Goal: Task Accomplishment & Management: Manage account settings

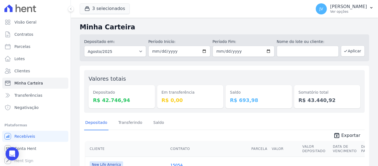
click at [187, 121] on div "Depositado Transferindo [GEOGRAPHIC_DATA]" at bounding box center [224, 123] width 281 height 14
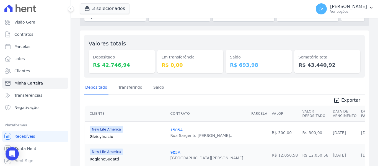
scroll to position [83, 0]
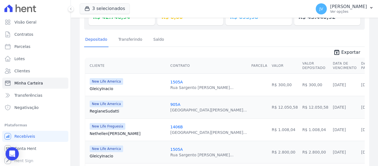
click at [249, 90] on td at bounding box center [259, 84] width 20 height 22
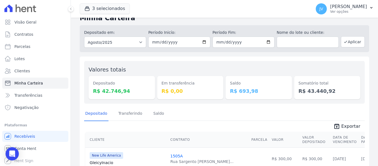
scroll to position [0, 0]
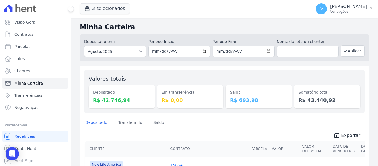
click at [193, 29] on h2 "Minha Carteira" at bounding box center [224, 27] width 289 height 10
click at [30, 48] on link "Parcelas" at bounding box center [35, 46] width 66 height 11
select select
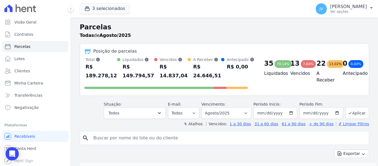
click at [158, 33] on div "Todas de Agosto/2025" at bounding box center [224, 35] width 289 height 7
click at [120, 139] on input "search" at bounding box center [228, 137] width 277 height 11
click at [184, 39] on div "Parcelas Todas de Agosto/2025" at bounding box center [224, 32] width 289 height 21
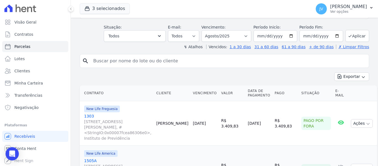
scroll to position [55, 0]
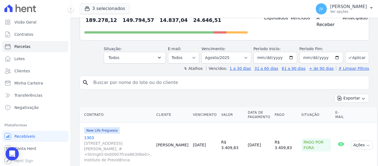
click at [143, 82] on input "search" at bounding box center [228, 82] width 277 height 11
click at [251, 61] on select "[GEOGRAPHIC_DATA] por período ──────── Todos os meses Setembro/2022 Outubro/202…" at bounding box center [226, 58] width 50 height 12
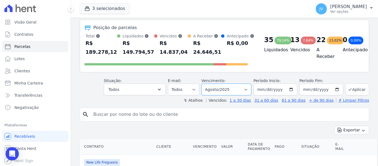
scroll to position [0, 0]
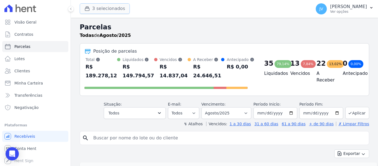
click at [106, 8] on button "3 selecionados" at bounding box center [105, 8] width 50 height 11
click at [107, 8] on button "3 selecionados" at bounding box center [105, 8] width 50 height 11
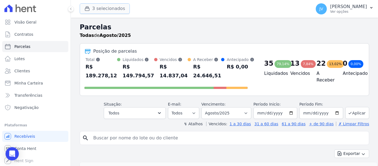
click at [110, 9] on button "3 selecionados" at bounding box center [105, 8] width 50 height 11
select select
click at [97, 9] on button "3 selecionados" at bounding box center [105, 8] width 50 height 11
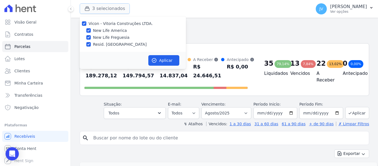
click at [97, 9] on button "3 selecionados" at bounding box center [105, 8] width 50 height 11
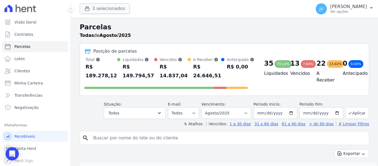
click at [91, 12] on button "3 selecionados" at bounding box center [105, 8] width 50 height 11
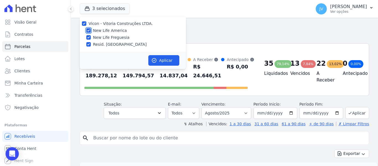
click at [89, 30] on input "New Life America" at bounding box center [88, 30] width 4 height 4
checkbox input "false"
click at [89, 37] on input "New Life Freguesia" at bounding box center [88, 37] width 4 height 4
checkbox input "false"
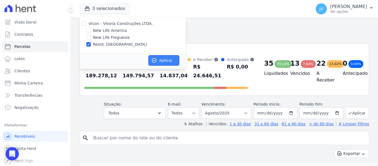
click at [160, 60] on button "Aplicar" at bounding box center [163, 60] width 31 height 11
select select
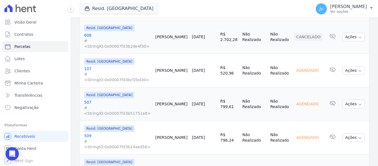
scroll to position [250, 0]
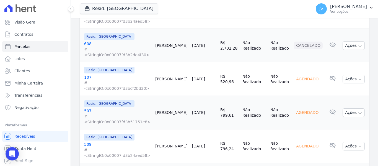
click at [195, 110] on link "[DATE]" at bounding box center [198, 112] width 13 height 4
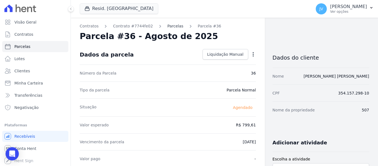
click at [170, 25] on link "Parcelas" at bounding box center [175, 26] width 16 height 6
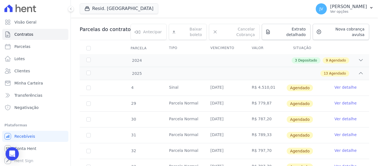
scroll to position [55, 0]
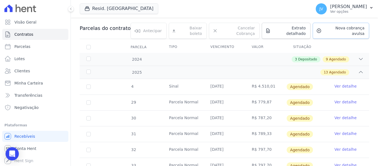
click at [334, 31] on span "Nova cobrança avulsa" at bounding box center [344, 30] width 41 height 11
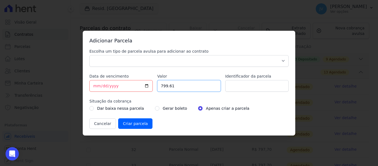
drag, startPoint x: 181, startPoint y: 86, endPoint x: 131, endPoint y: 86, distance: 50.1
click at [131, 86] on div "Escolha um tipo de parcela avulsa para adicionar ao contrato Parcela Normal Sin…" at bounding box center [188, 88] width 199 height 80
paste input "13.42877"
click at [167, 85] on input "13.42877" at bounding box center [188, 86] width 63 height 12
type input "13428.77"
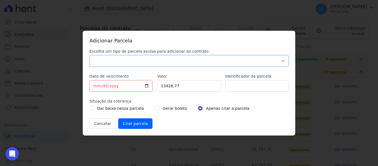
click at [133, 55] on select "Parcela Normal Sinal Caução Intercalada Chaves Pré Chaves Pós Chaves Taxas Quit…" at bounding box center [188, 61] width 199 height 12
select select "discharge"
click at [89, 55] on select "Parcela Normal Sinal Caução Intercalada Chaves Pré Chaves Pós Chaves Taxas Quit…" at bounding box center [188, 61] width 199 height 12
click at [95, 85] on input "[DATE]" at bounding box center [120, 86] width 63 height 12
type input "2025-08-27"
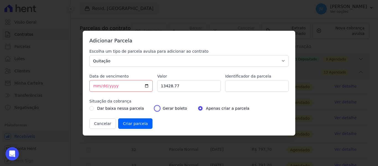
click at [155, 109] on input "radio" at bounding box center [157, 108] width 4 height 4
radio input "true"
click at [139, 118] on input "Criar parcela" at bounding box center [135, 123] width 34 height 11
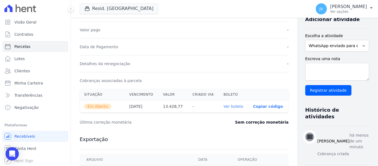
scroll to position [111, 0]
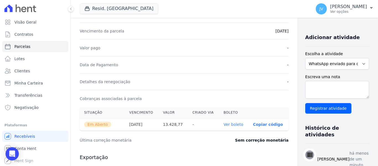
click at [224, 125] on link "Ver boleto" at bounding box center [234, 124] width 20 height 4
click at [29, 45] on link "Parcelas" at bounding box center [35, 46] width 66 height 11
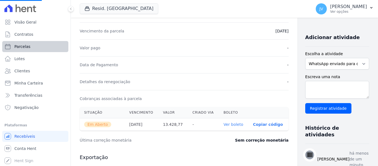
select select
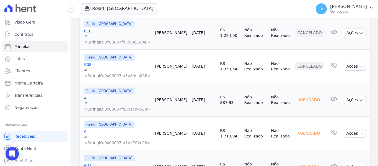
scroll to position [731, 0]
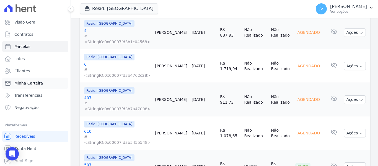
click at [33, 81] on span "Minha Carteira" at bounding box center [28, 83] width 29 height 6
